Goal: Information Seeking & Learning: Understand process/instructions

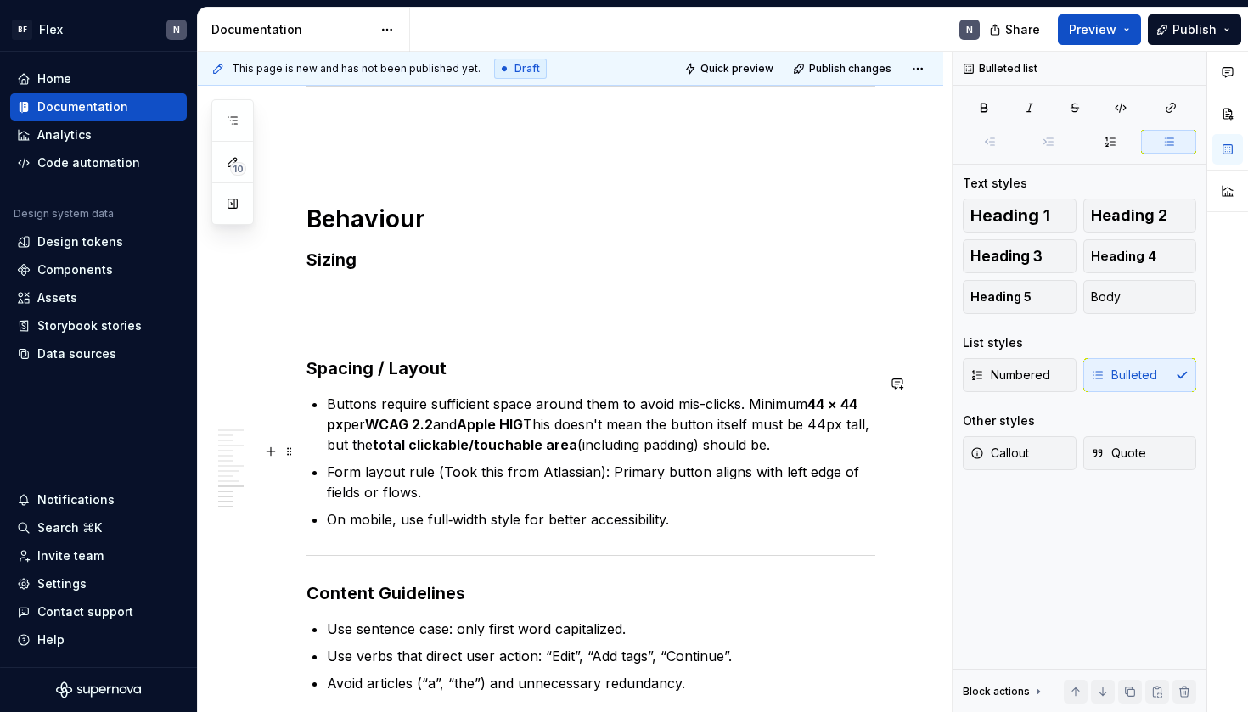
scroll to position [1940, 0]
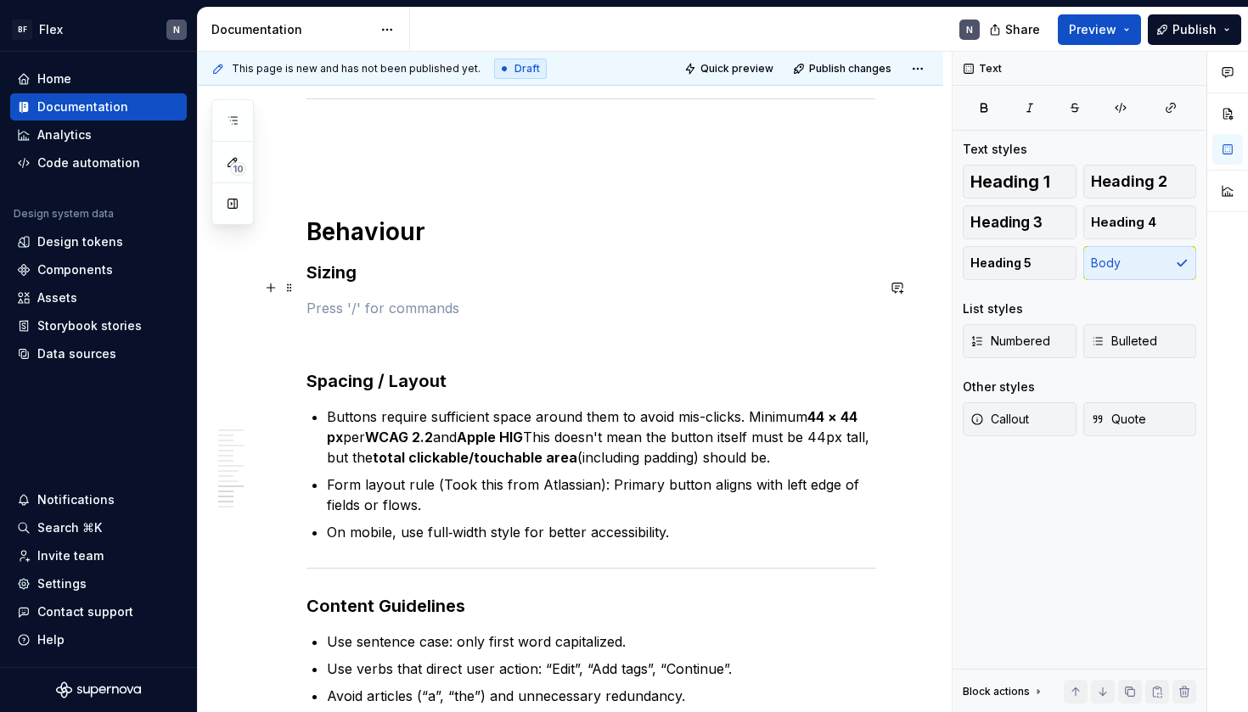
click at [378, 298] on p at bounding box center [591, 308] width 569 height 20
click at [408, 407] on p "Buttons require sufficient space around them to avoid mis-clicks. Minimum 44 × …" at bounding box center [601, 437] width 549 height 61
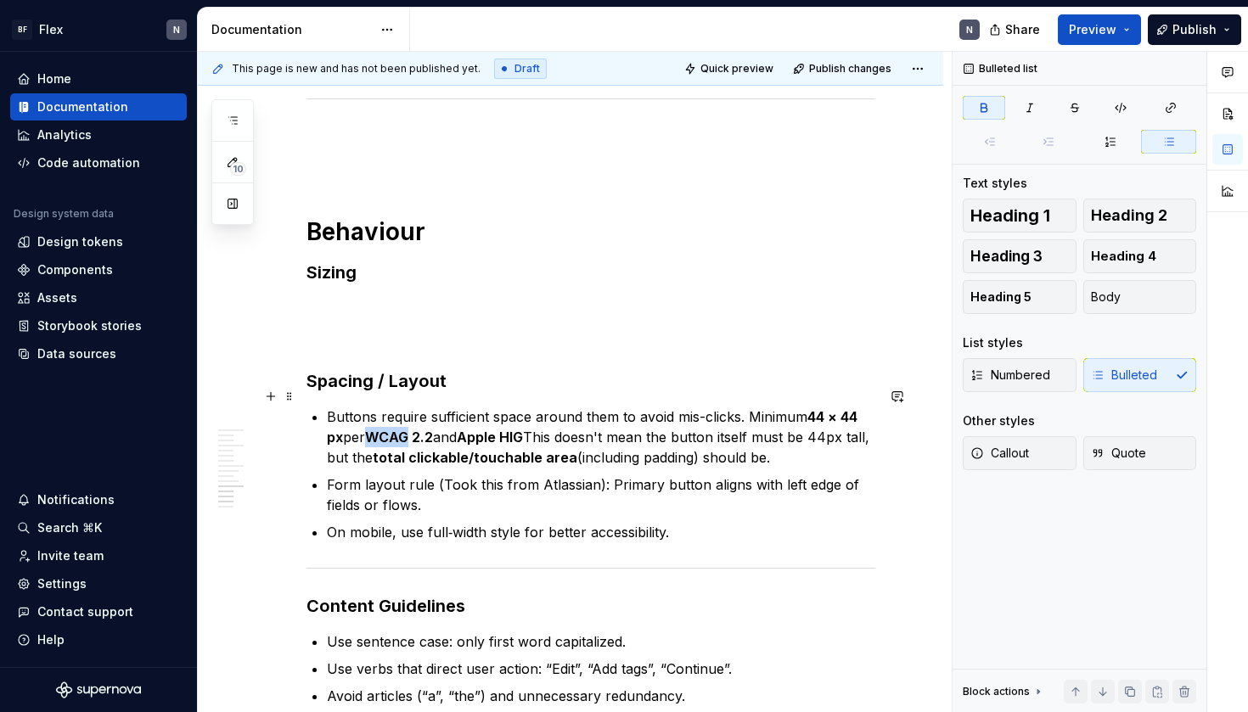
click at [408, 407] on p "Buttons require sufficient space around them to avoid mis-clicks. Minimum 44 × …" at bounding box center [601, 437] width 549 height 61
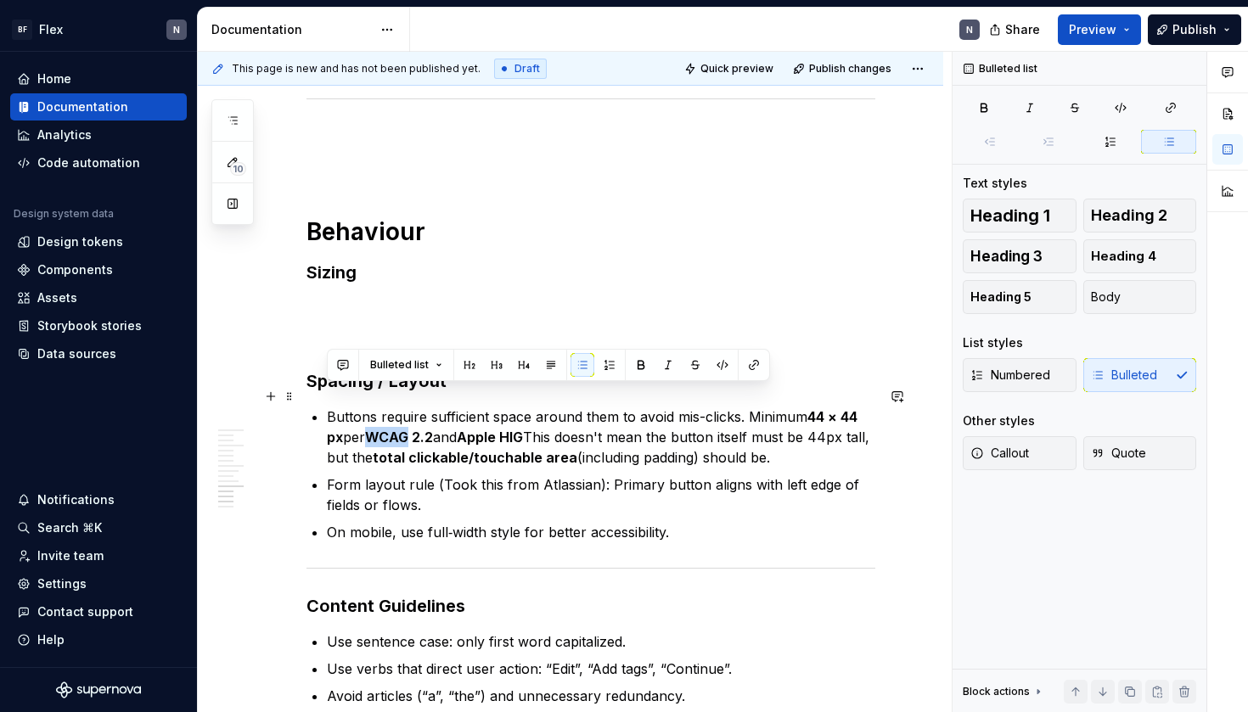
click at [408, 407] on p "Buttons require sufficient space around them to avoid mis-clicks. Minimum 44 × …" at bounding box center [601, 437] width 549 height 61
click at [420, 449] on strong "total clickable/touchable area" at bounding box center [475, 457] width 205 height 17
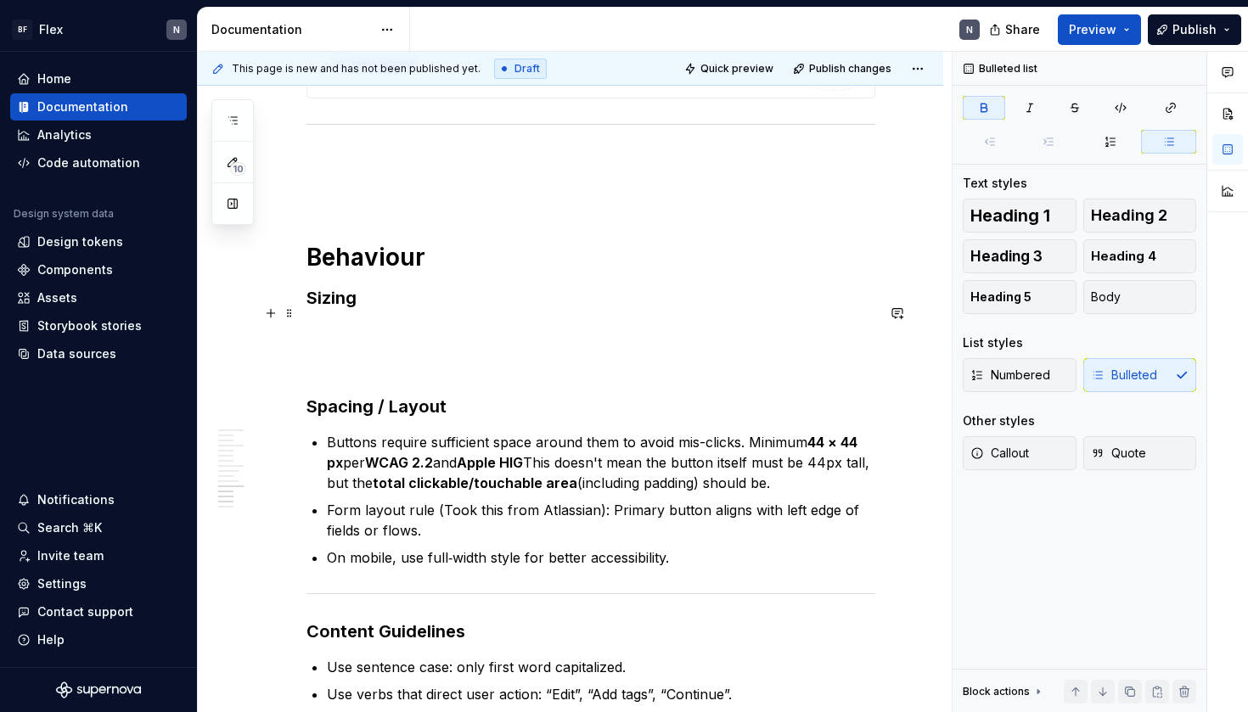
scroll to position [1916, 0]
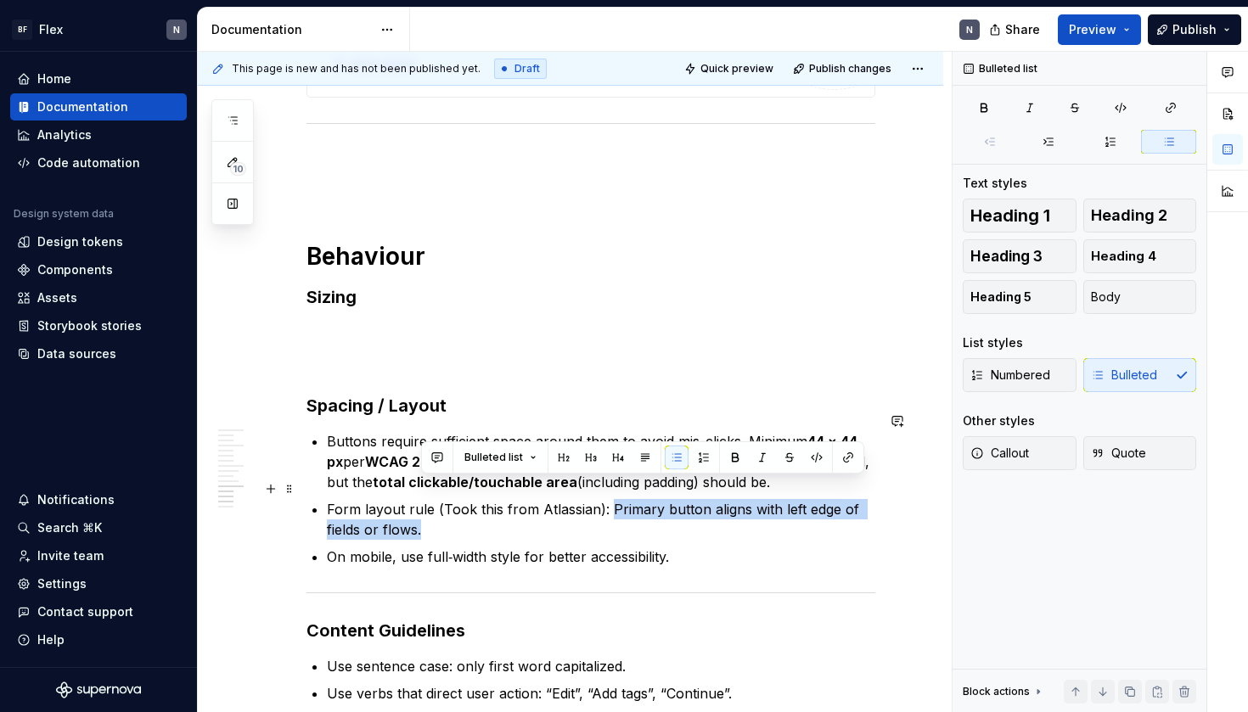
drag, startPoint x: 608, startPoint y: 493, endPoint x: 621, endPoint y: 515, distance: 25.5
click at [621, 515] on p "Form layout rule (Took this from Atlassian): Primary button aligns with left ed…" at bounding box center [601, 519] width 549 height 41
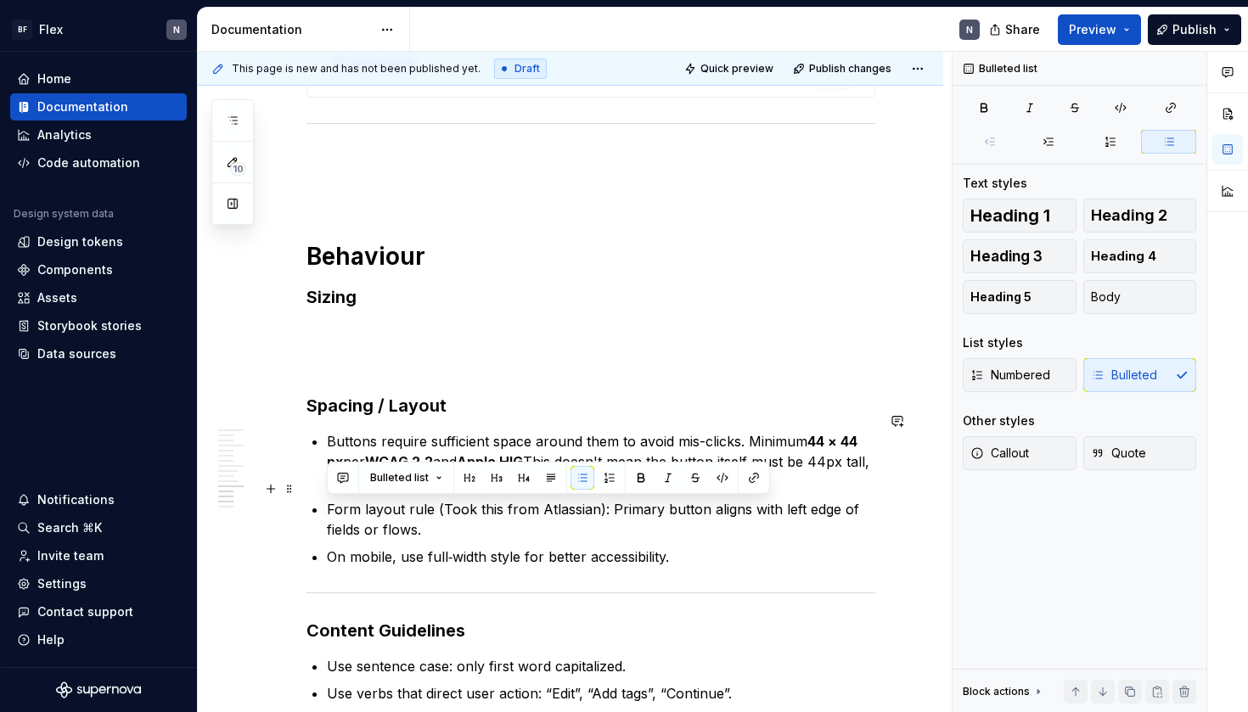
click at [621, 515] on p "Form layout rule (Took this from Atlassian): Primary button aligns with left ed…" at bounding box center [601, 519] width 549 height 41
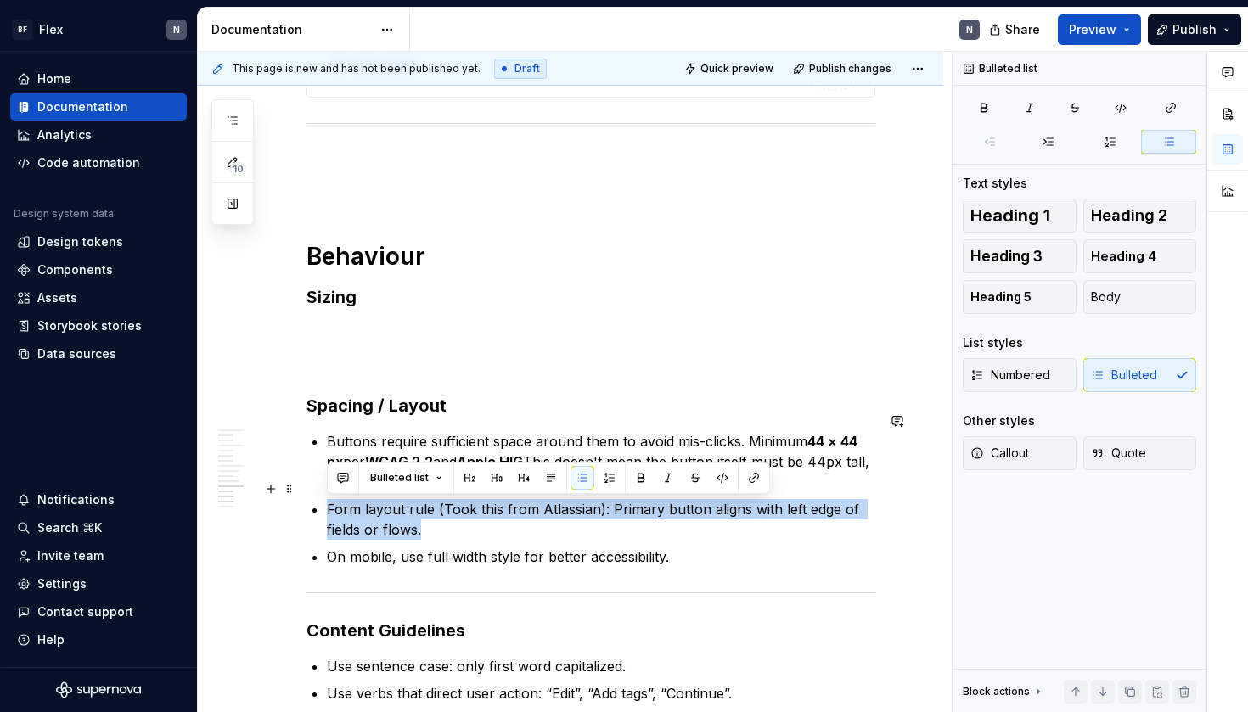
click at [621, 515] on p "Form layout rule (Took this from Atlassian): Primary button aligns with left ed…" at bounding box center [601, 519] width 549 height 41
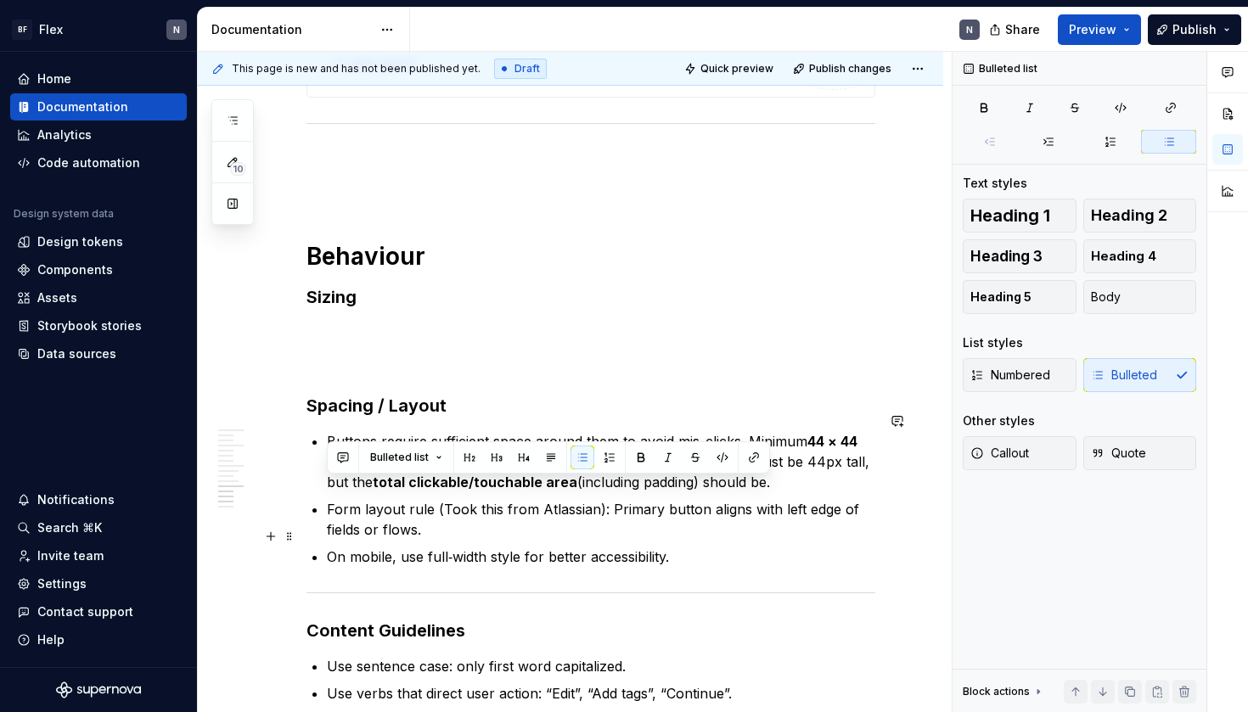
click at [637, 524] on ul "Buttons require sufficient space around them to avoid mis-clicks. Minimum 44 × …" at bounding box center [601, 499] width 549 height 136
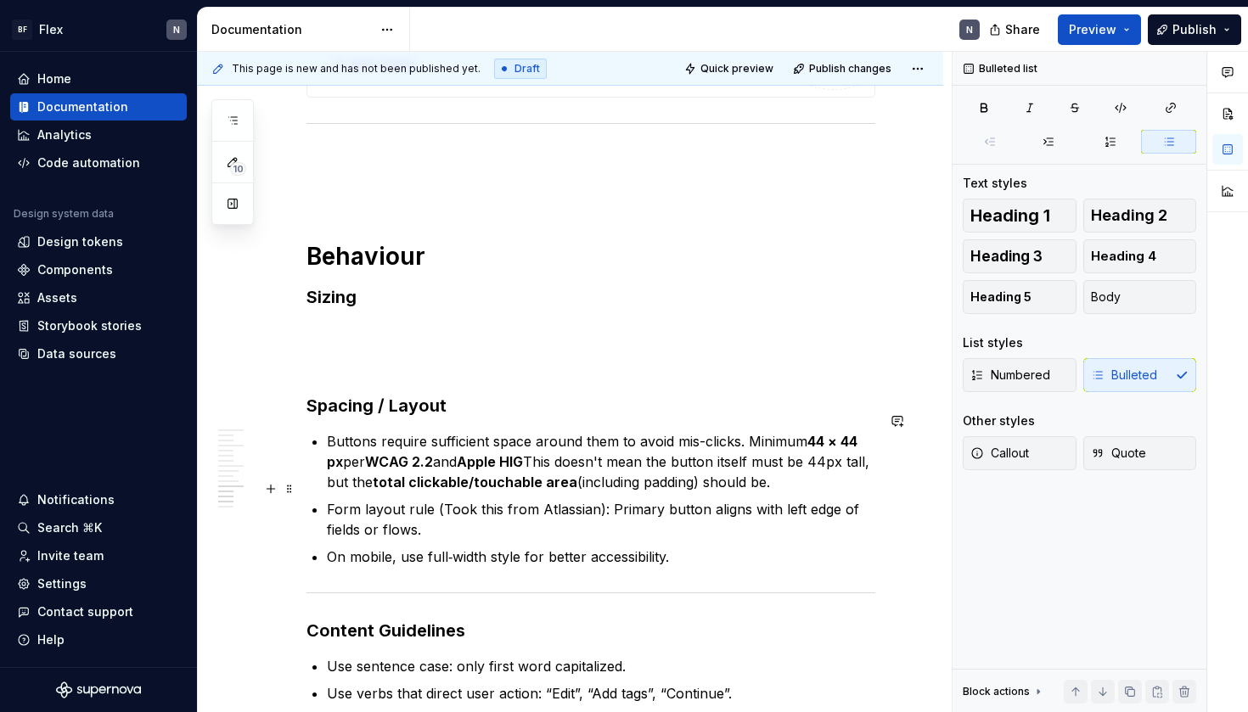
click at [628, 504] on p "Form layout rule (Took this from Atlassian): Primary button aligns with left ed…" at bounding box center [601, 519] width 549 height 41
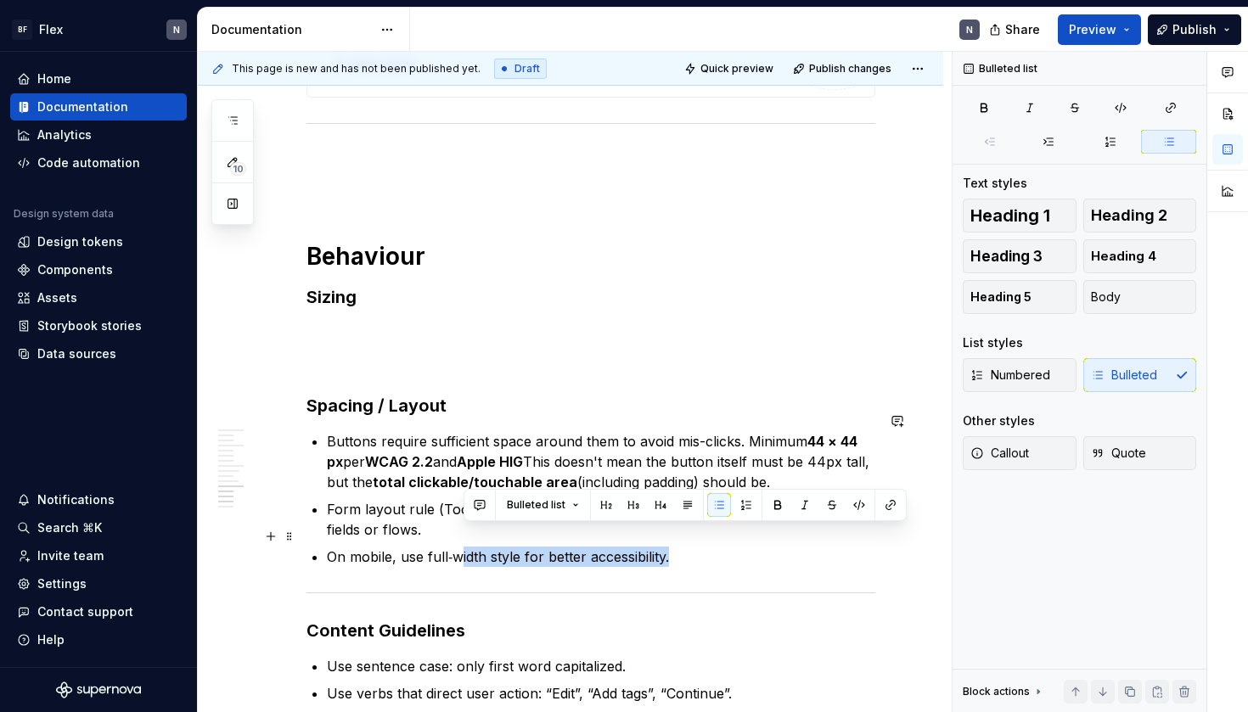
drag, startPoint x: 459, startPoint y: 533, endPoint x: 719, endPoint y: 538, distance: 259.9
click at [720, 547] on p "On mobile, use full‑width style for better accessibility." at bounding box center [601, 557] width 549 height 20
click at [719, 547] on p "On mobile, use full‑width style for better accessibility." at bounding box center [601, 557] width 549 height 20
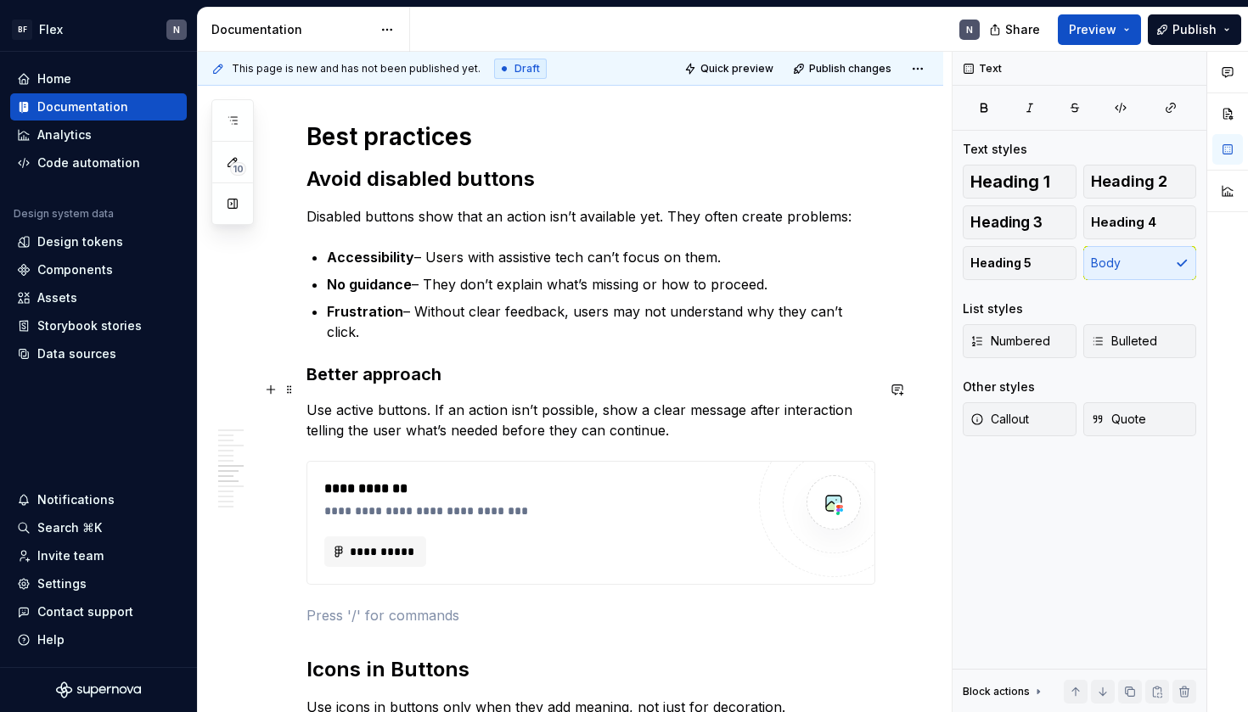
scroll to position [1010, 0]
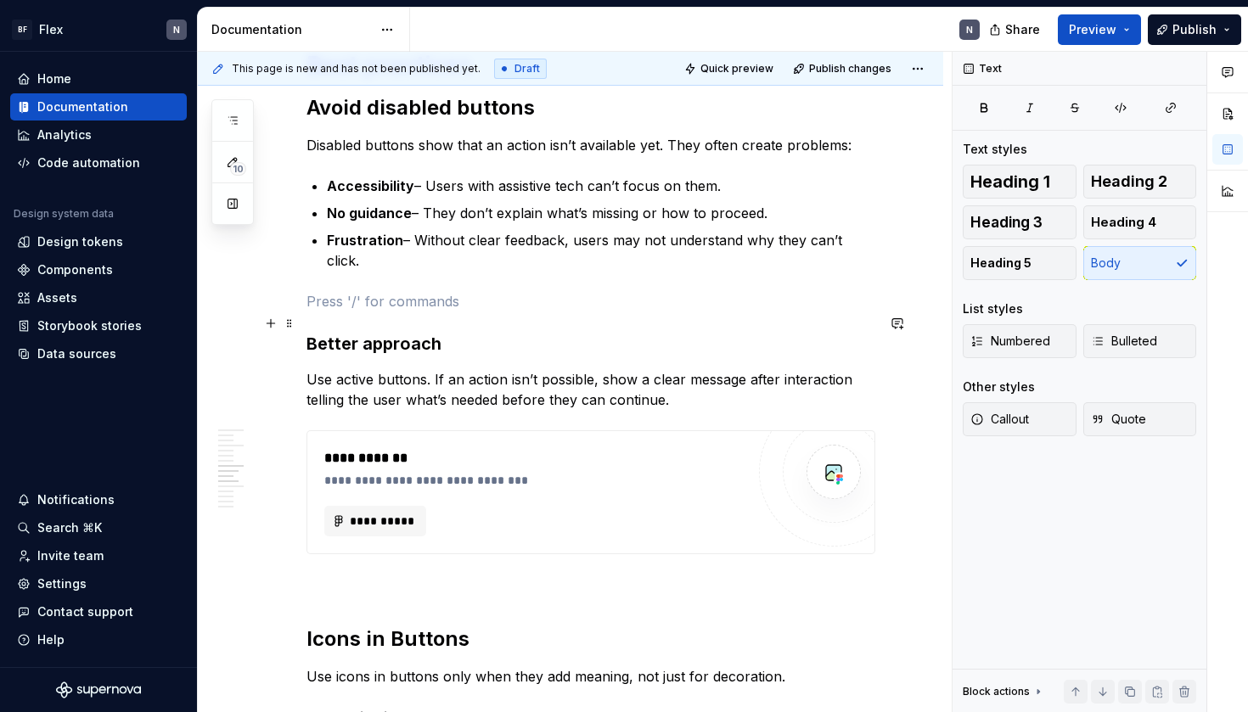
click at [663, 332] on h3 "Better approach" at bounding box center [591, 344] width 569 height 24
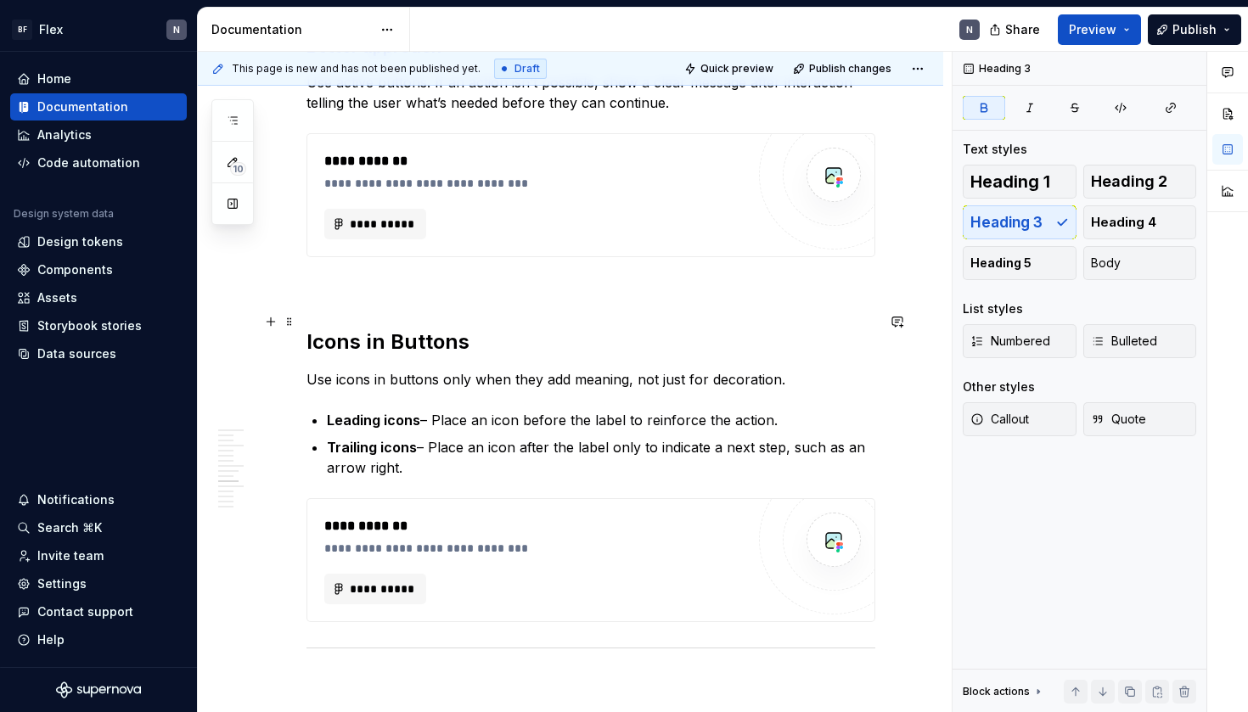
scroll to position [1433, 0]
click at [663, 336] on div "**********" at bounding box center [591, 649] width 569 height 3494
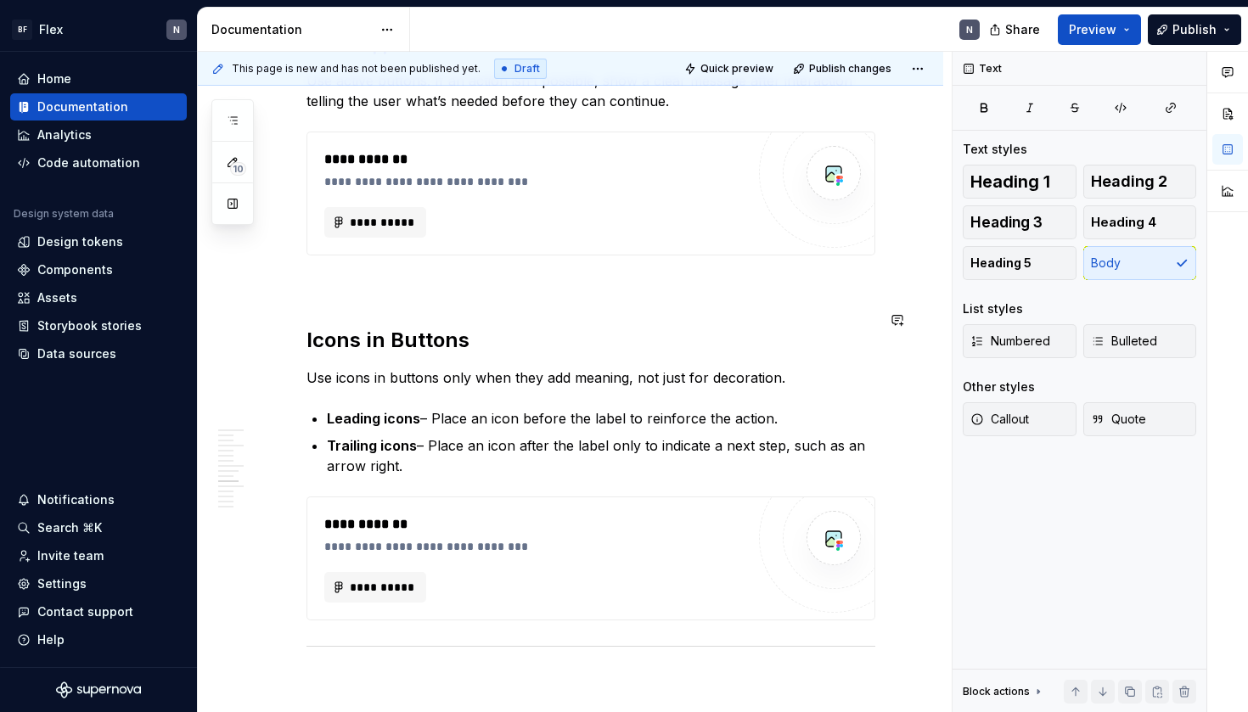
click at [656, 292] on div "**********" at bounding box center [591, 649] width 569 height 3494
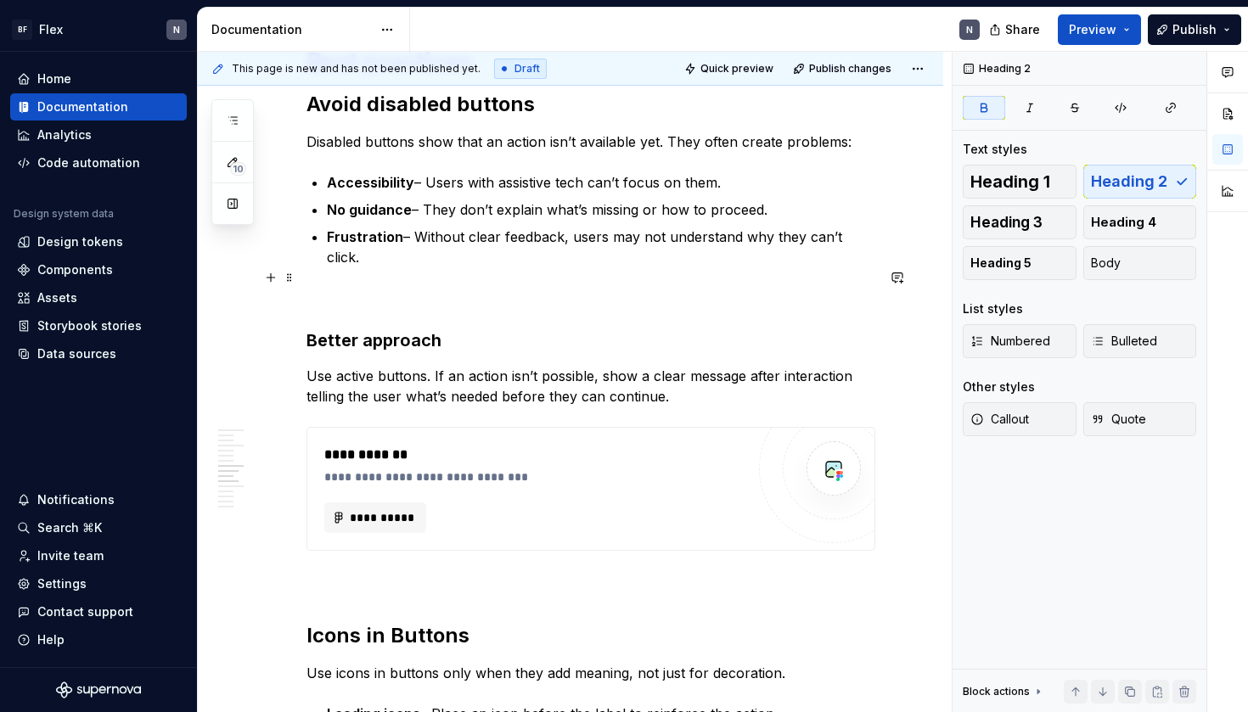
scroll to position [1126, 0]
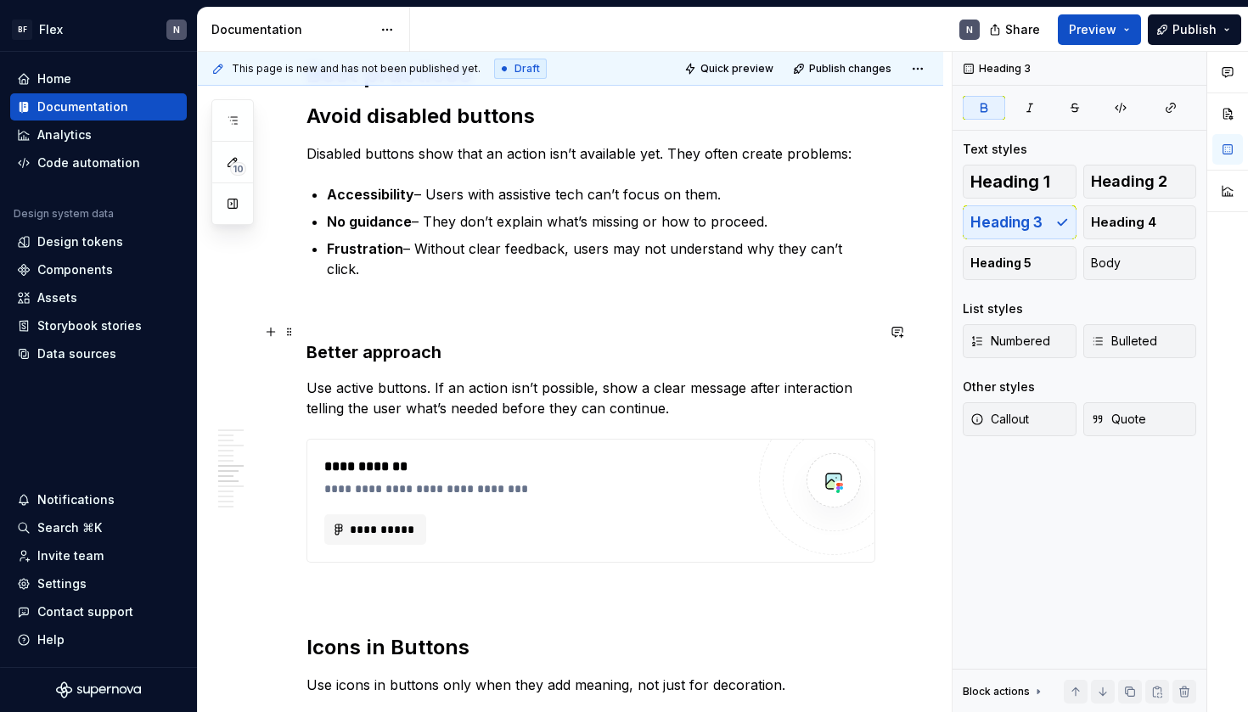
click at [361, 342] on strong "Better approach" at bounding box center [374, 352] width 135 height 20
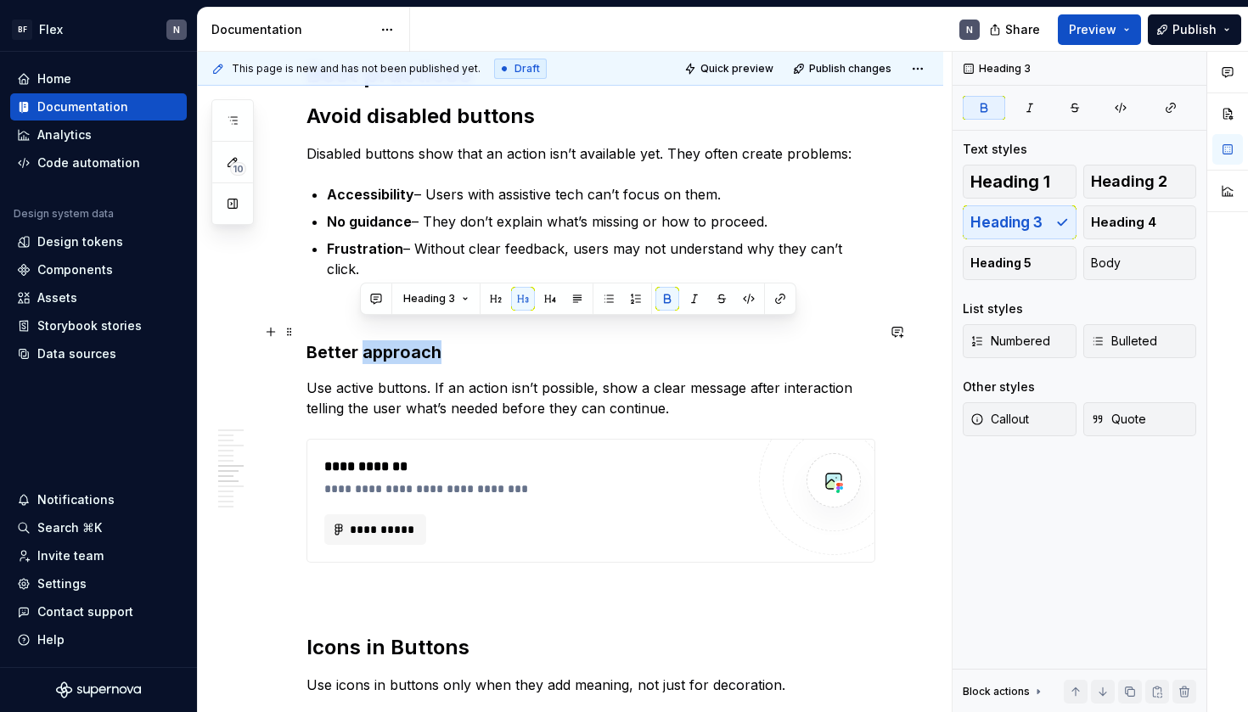
click at [361, 342] on strong "Better approach" at bounding box center [374, 352] width 135 height 20
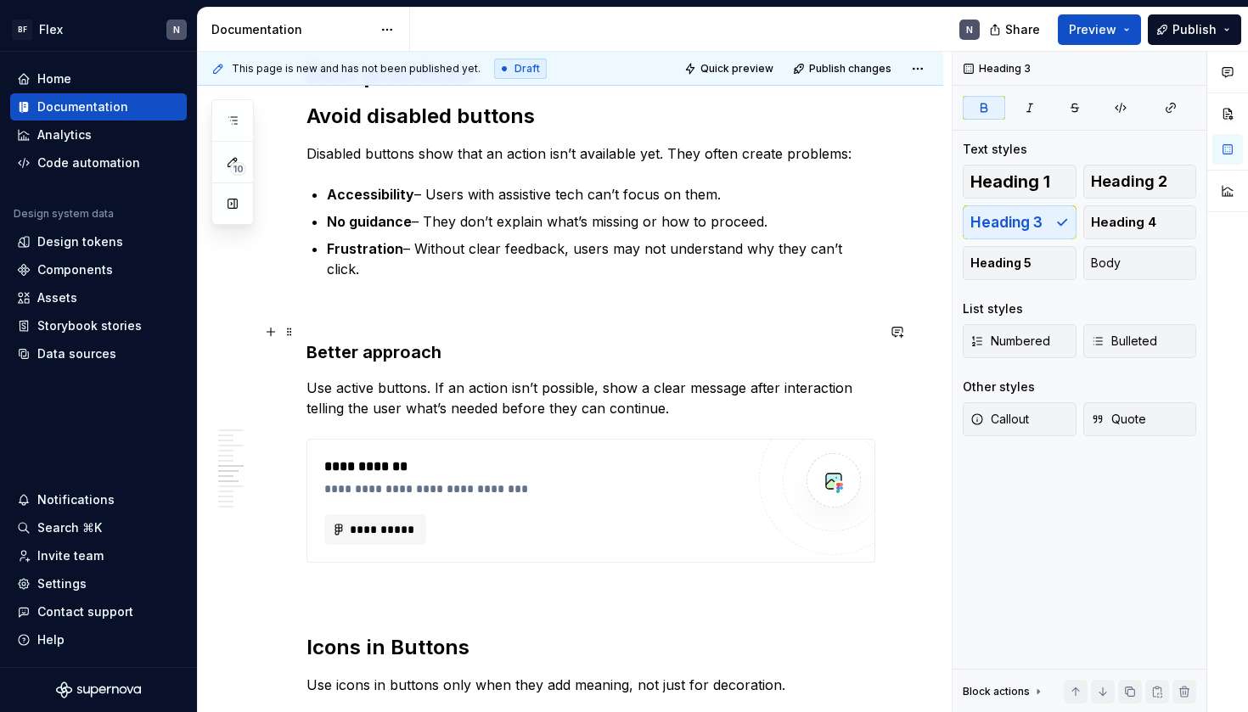
click at [470, 341] on h3 "Better approach" at bounding box center [591, 353] width 569 height 24
click at [358, 635] on strong "Icons in Buttons" at bounding box center [388, 647] width 163 height 25
type textarea "*"
